Goal: Task Accomplishment & Management: Use online tool/utility

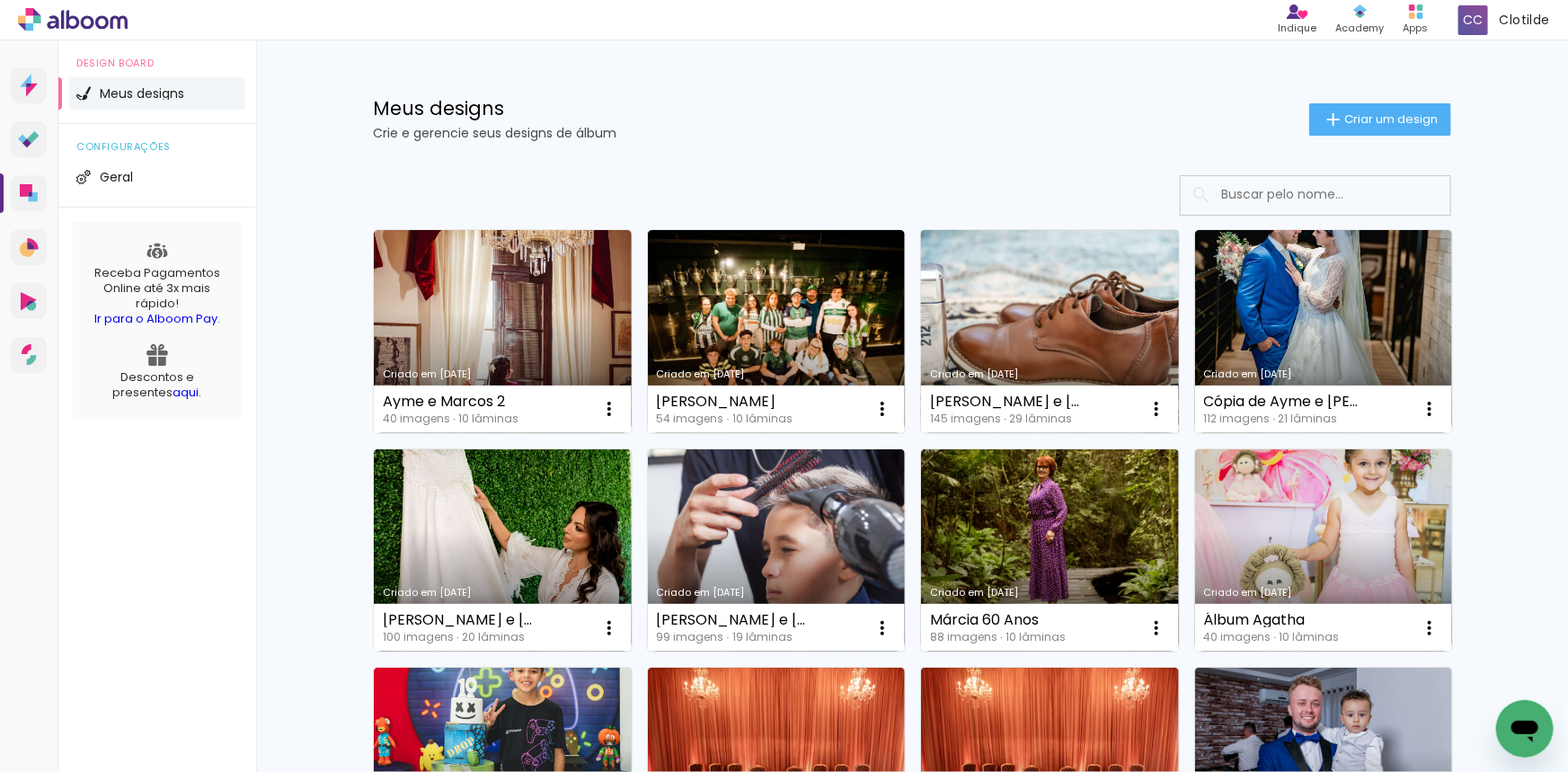
click at [1045, 306] on link "Criado em [DATE]" at bounding box center [1050, 330] width 258 height 203
